Goal: Check status

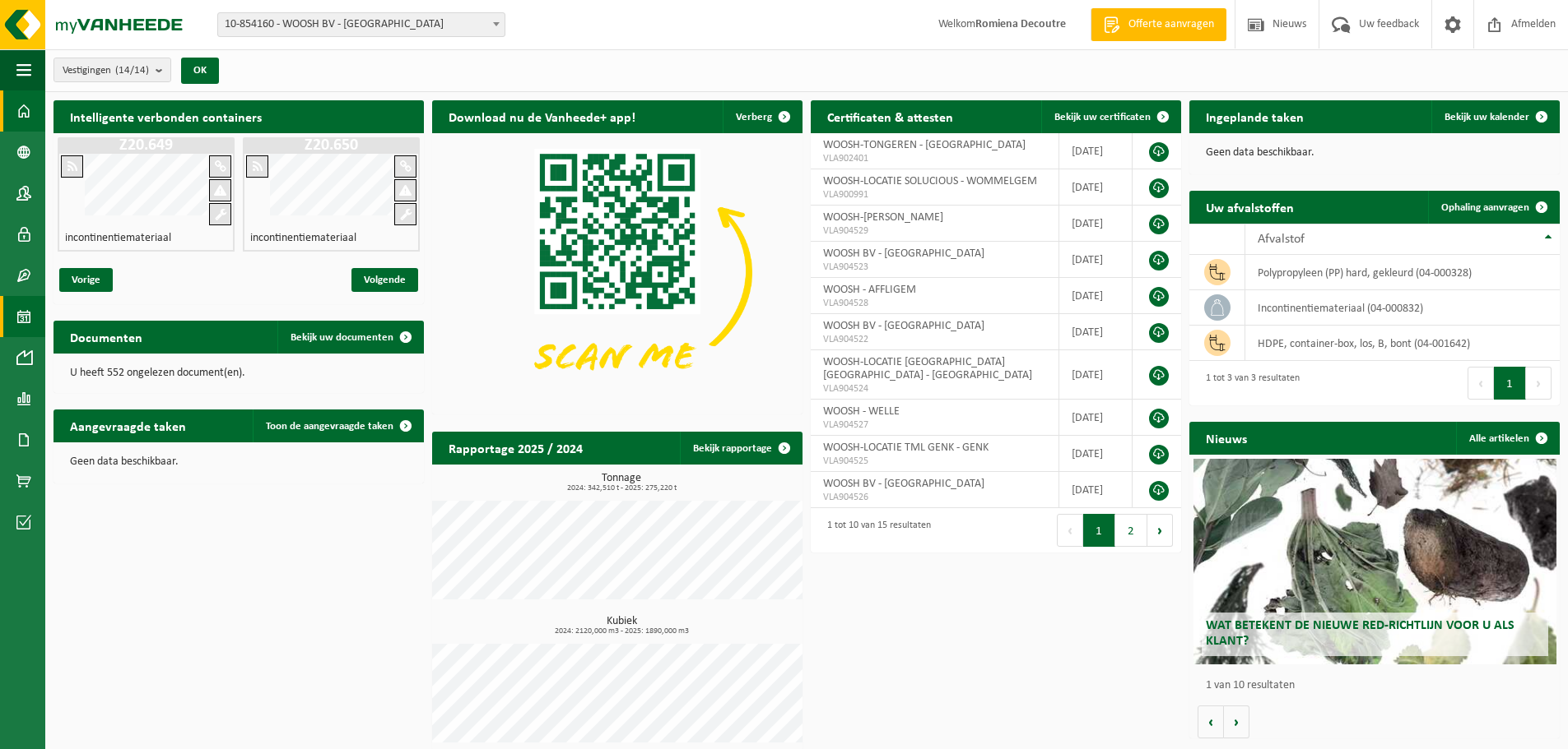
click at [23, 315] on span at bounding box center [24, 316] width 15 height 41
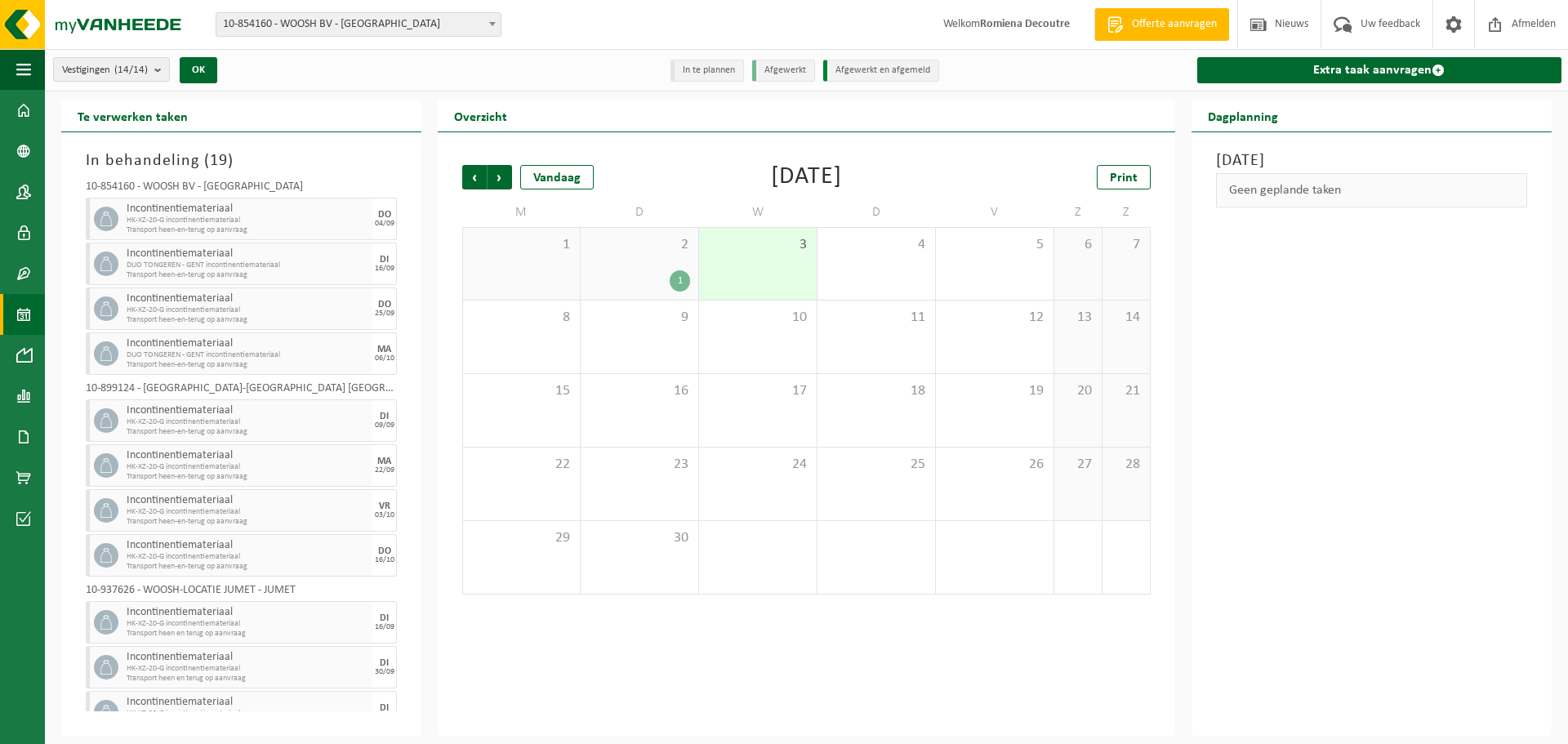
click at [644, 241] on span "2" at bounding box center [639, 246] width 101 height 18
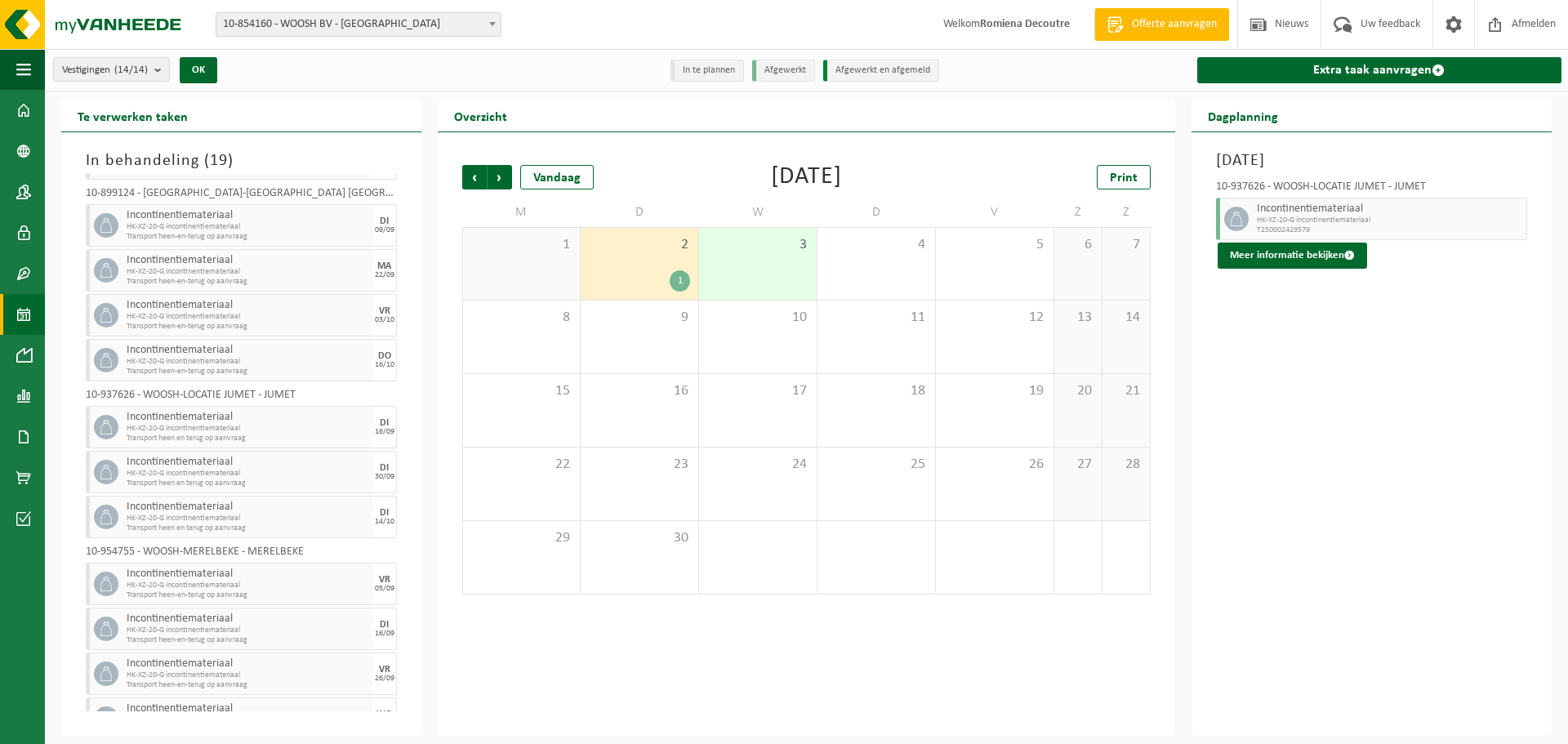
scroll to position [382, 0]
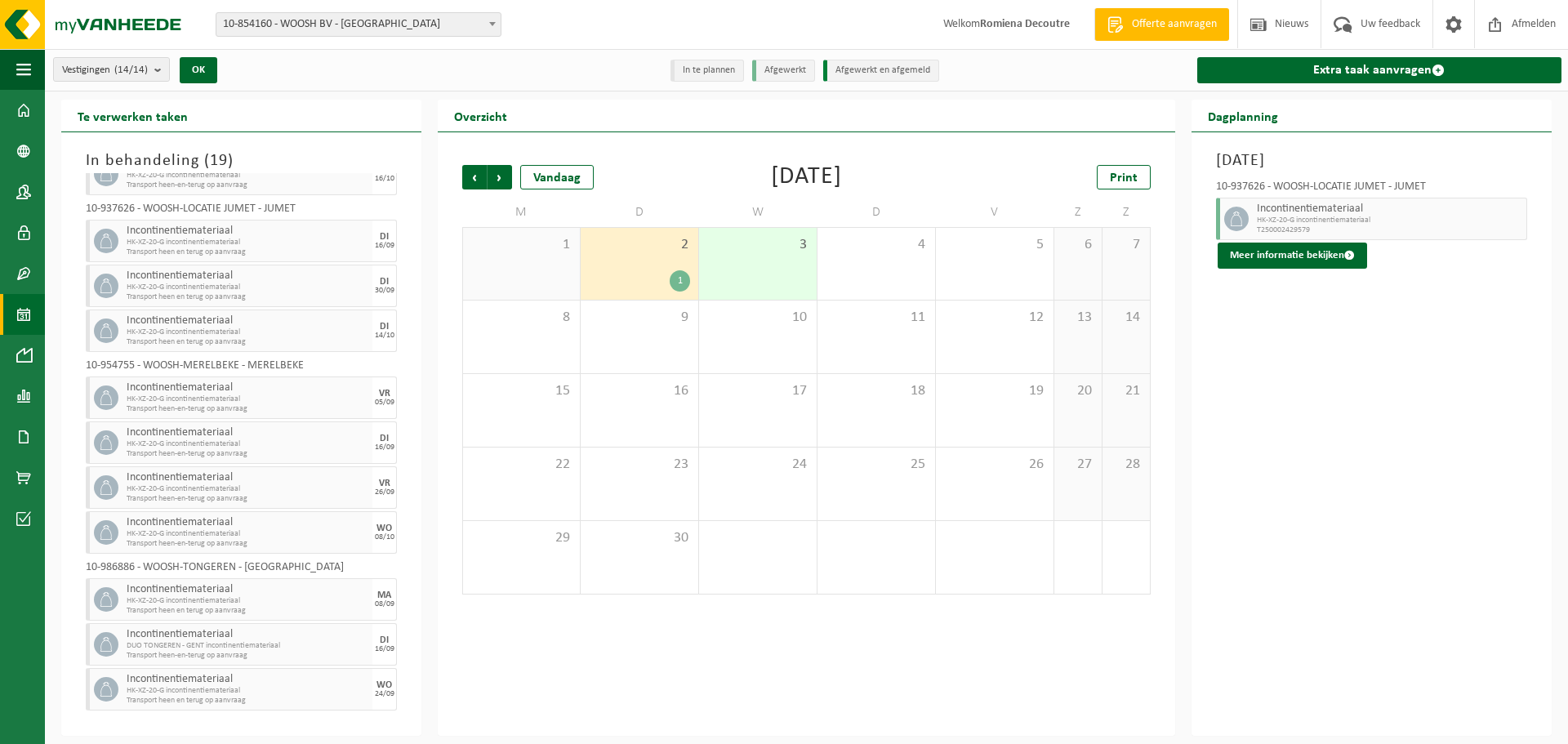
click at [739, 644] on div "Vorige Volgende Vandaag [DATE] Print M D W D V Z Z 1 2 1 3 4 5 6 7 8 9 10 11 12…" at bounding box center [807, 435] width 738 height 604
